Goal: Transaction & Acquisition: Purchase product/service

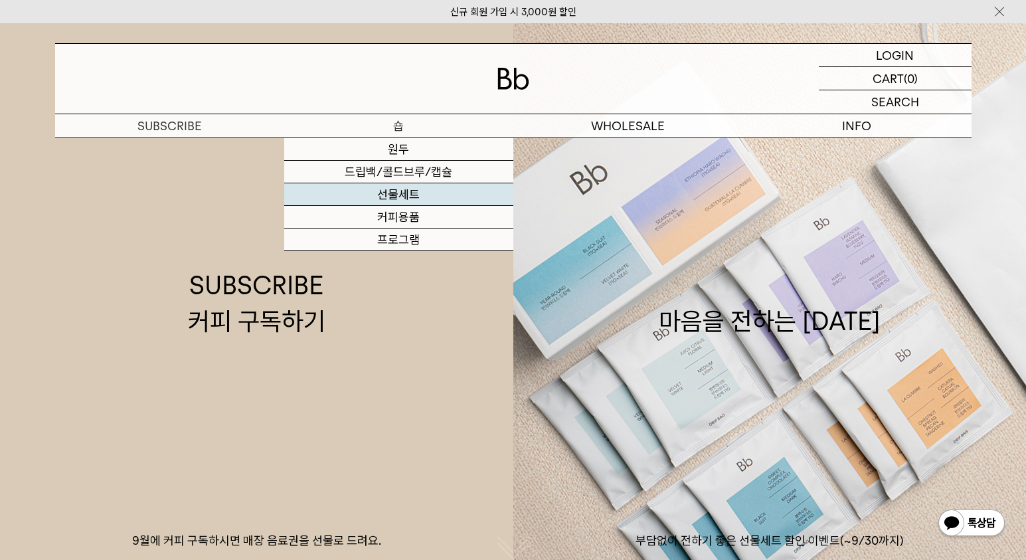
click at [393, 197] on link "선물세트" at bounding box center [398, 194] width 229 height 23
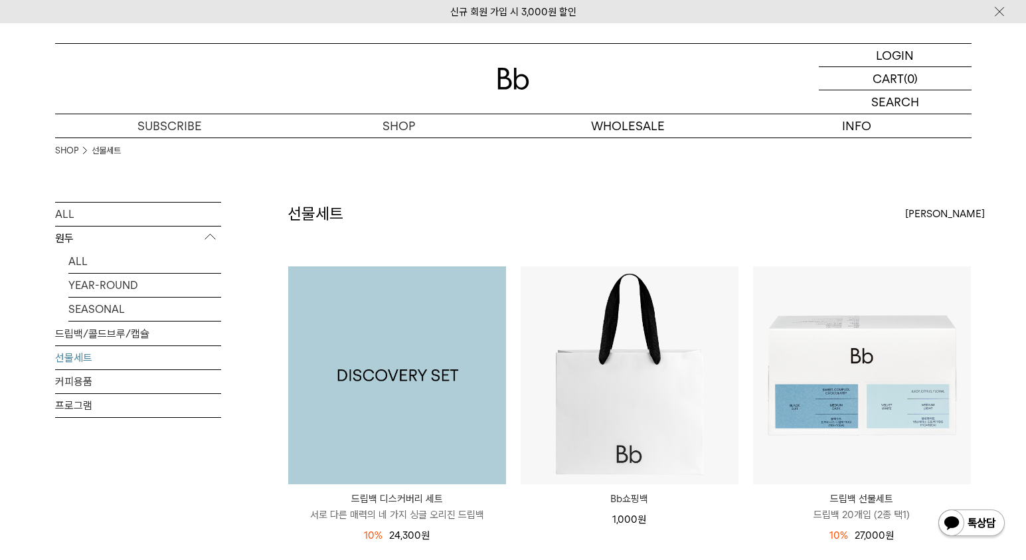
click at [471, 358] on img at bounding box center [397, 375] width 218 height 218
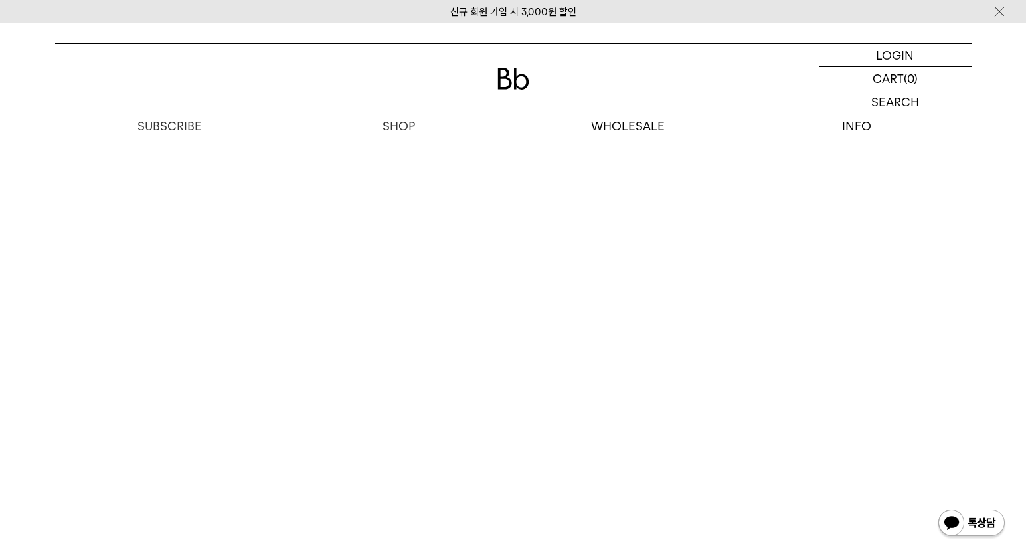
scroll to position [3535, 0]
